Goal: Check status: Check status

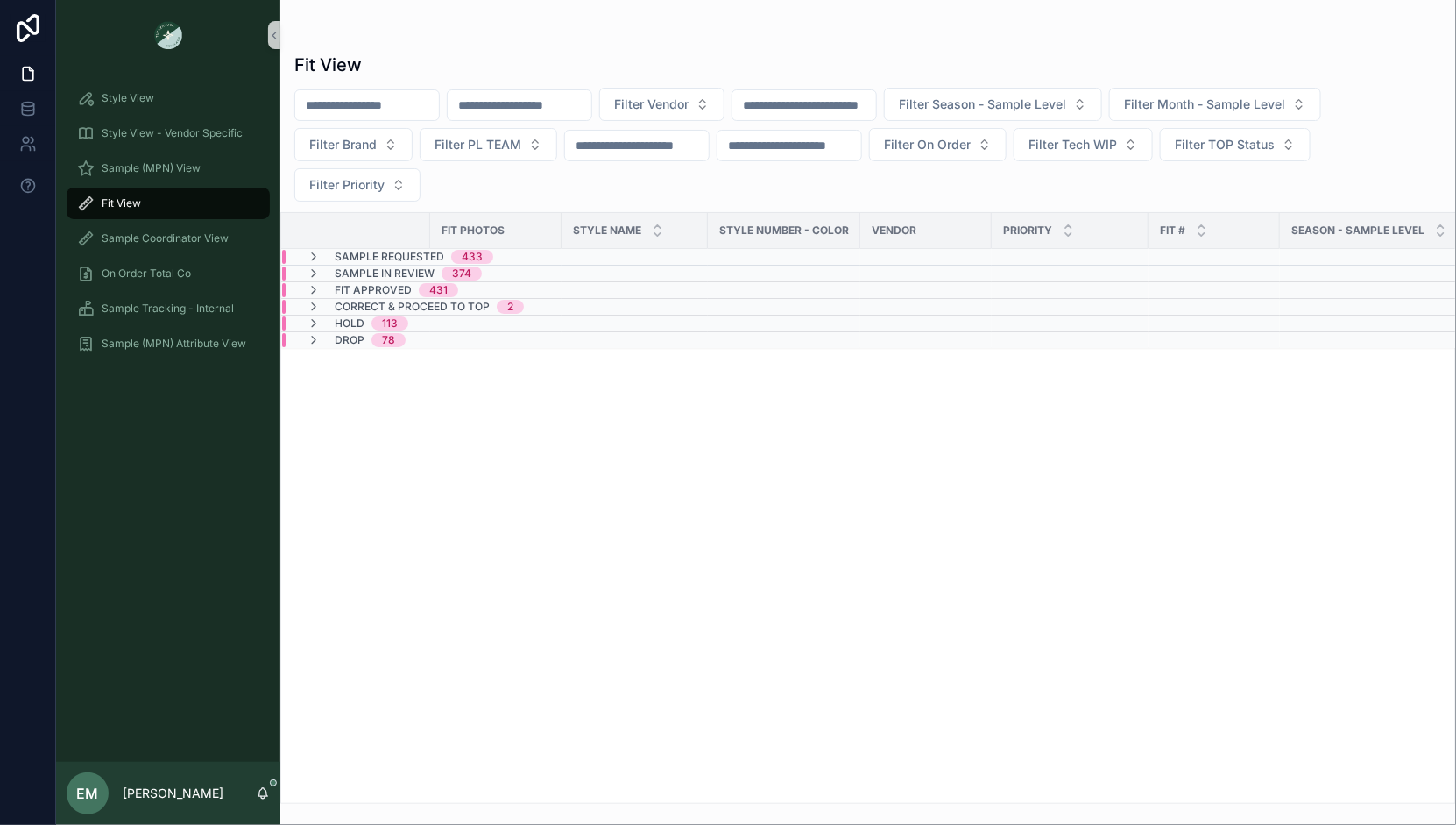
type input "***"
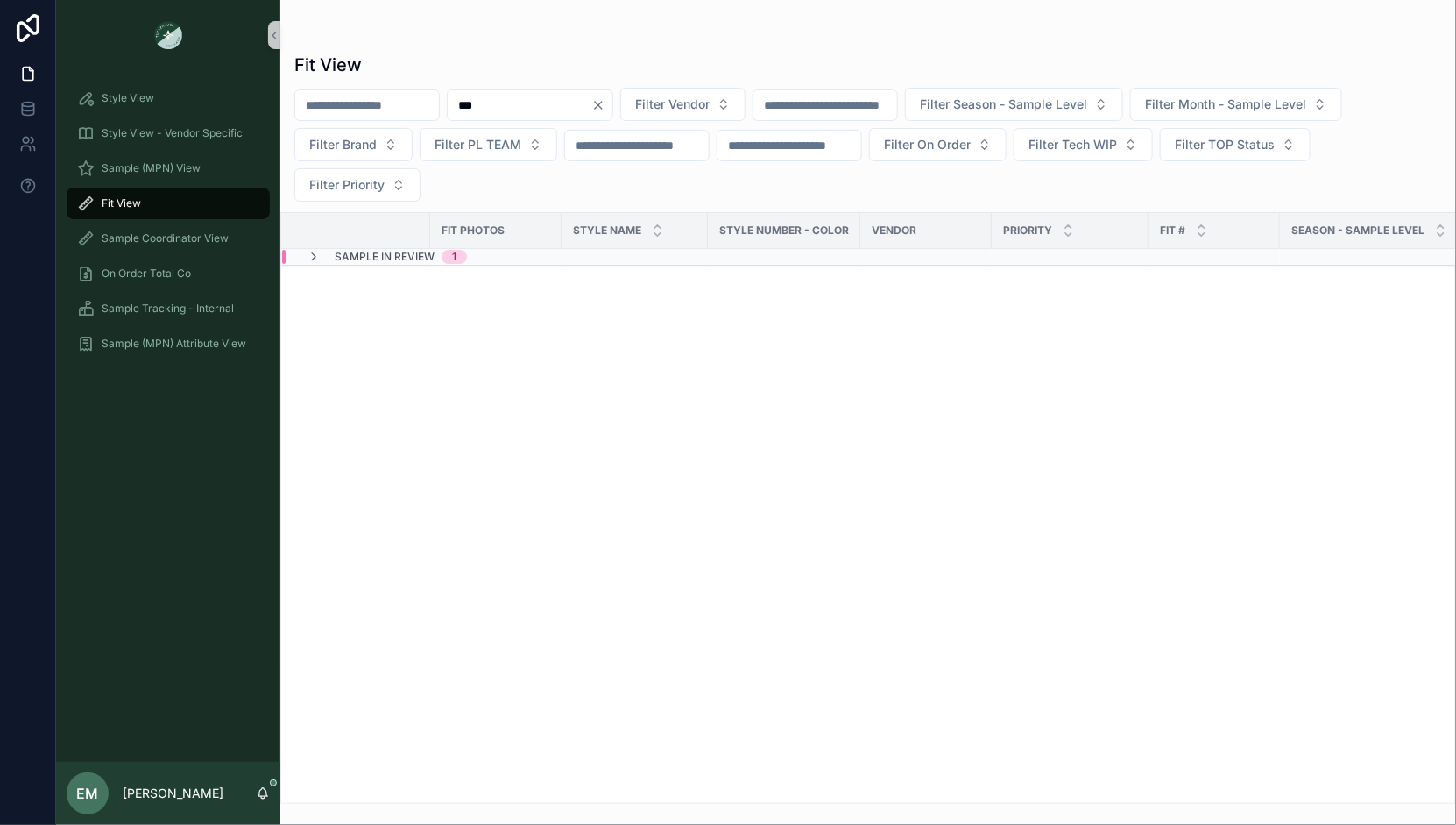
click at [412, 256] on span "Sample In Review" at bounding box center [385, 257] width 100 height 14
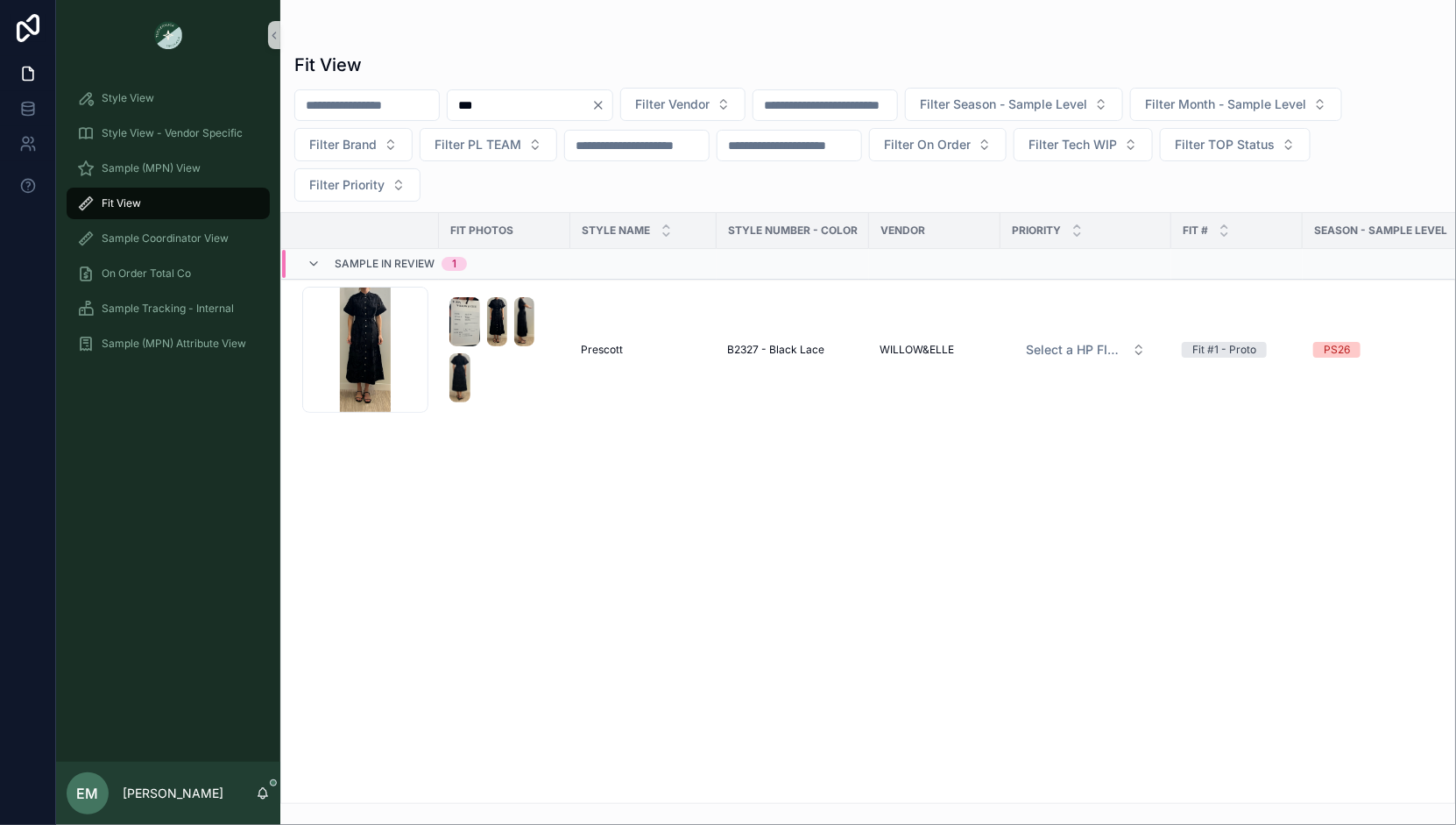
click at [606, 101] on icon "Clear" at bounding box center [598, 105] width 14 height 14
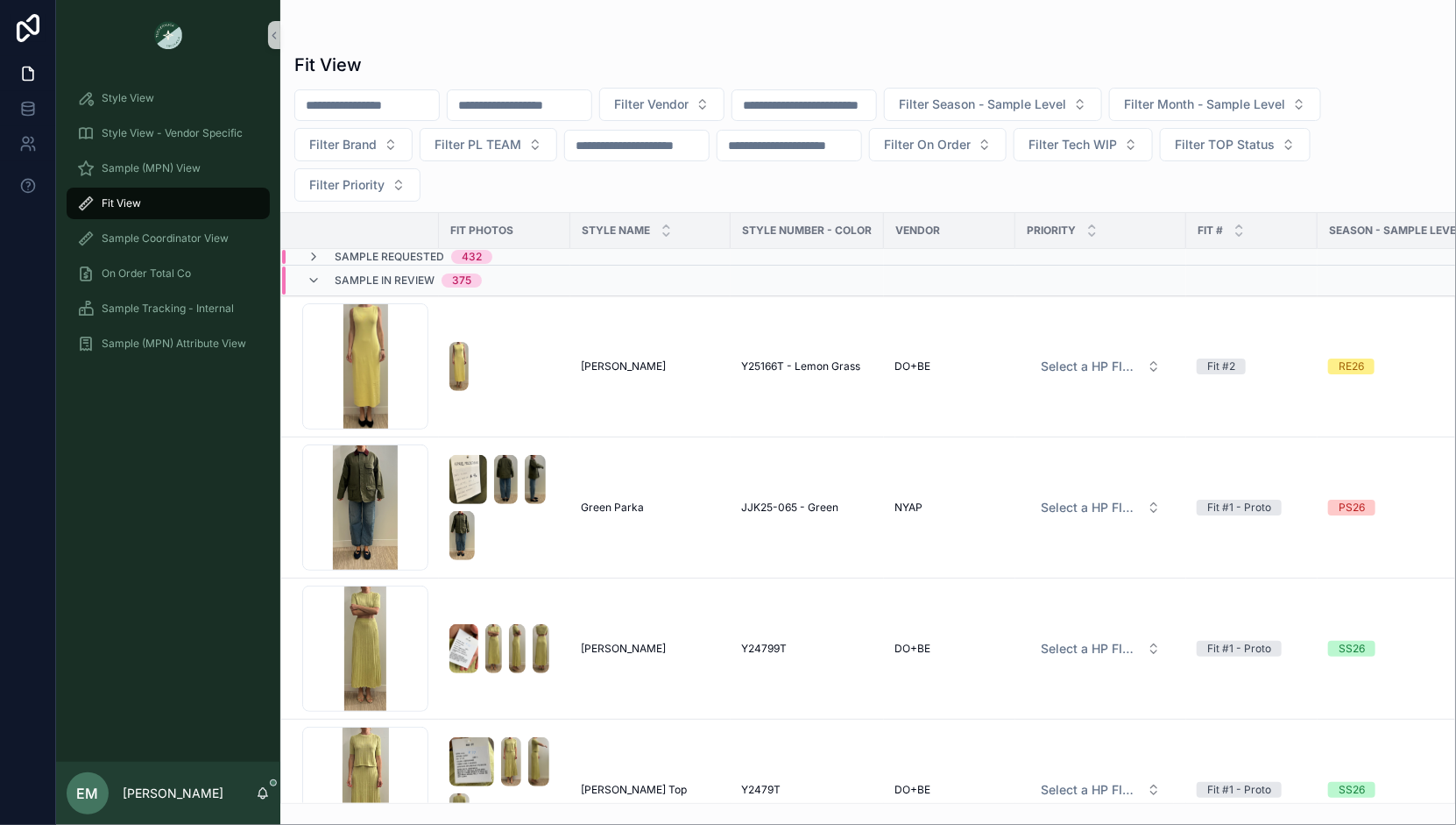
click at [335, 280] on span "Sample In Review" at bounding box center [385, 281] width 100 height 14
